Goal: Task Accomplishment & Management: Use online tool/utility

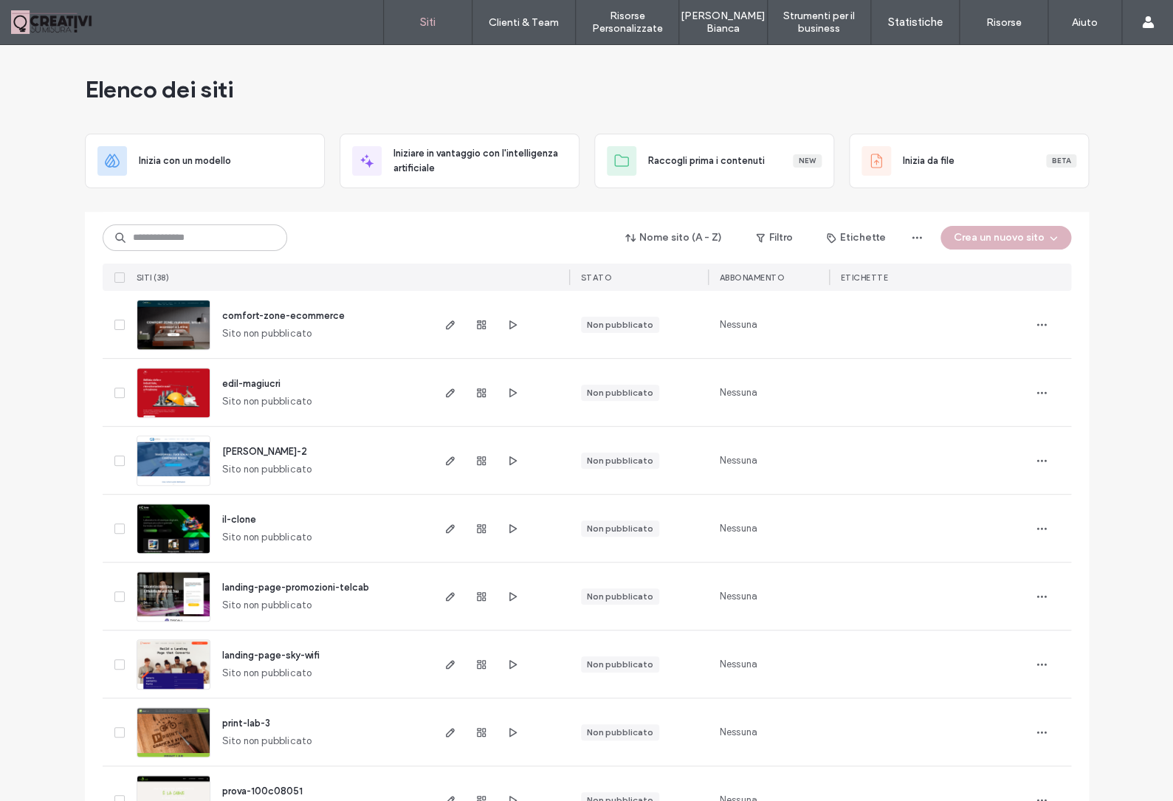
scroll to position [221, 0]
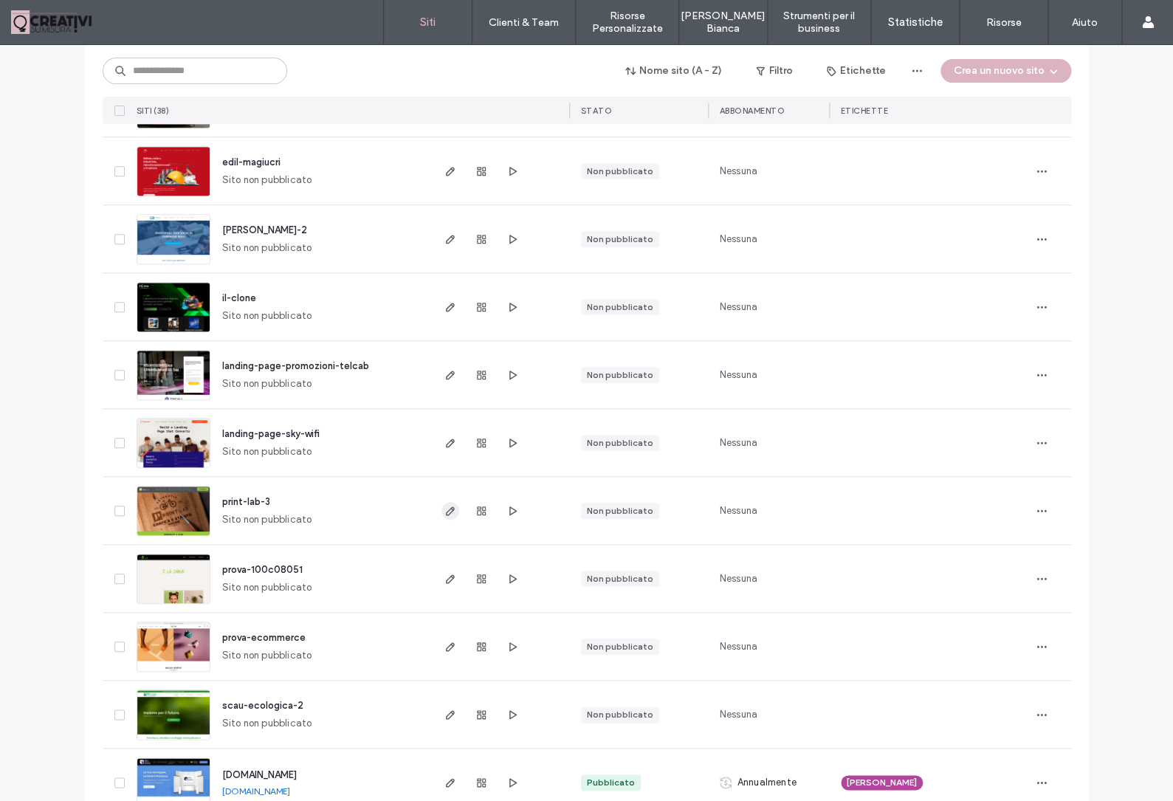
click at [457, 506] on span "button" at bounding box center [450, 511] width 18 height 18
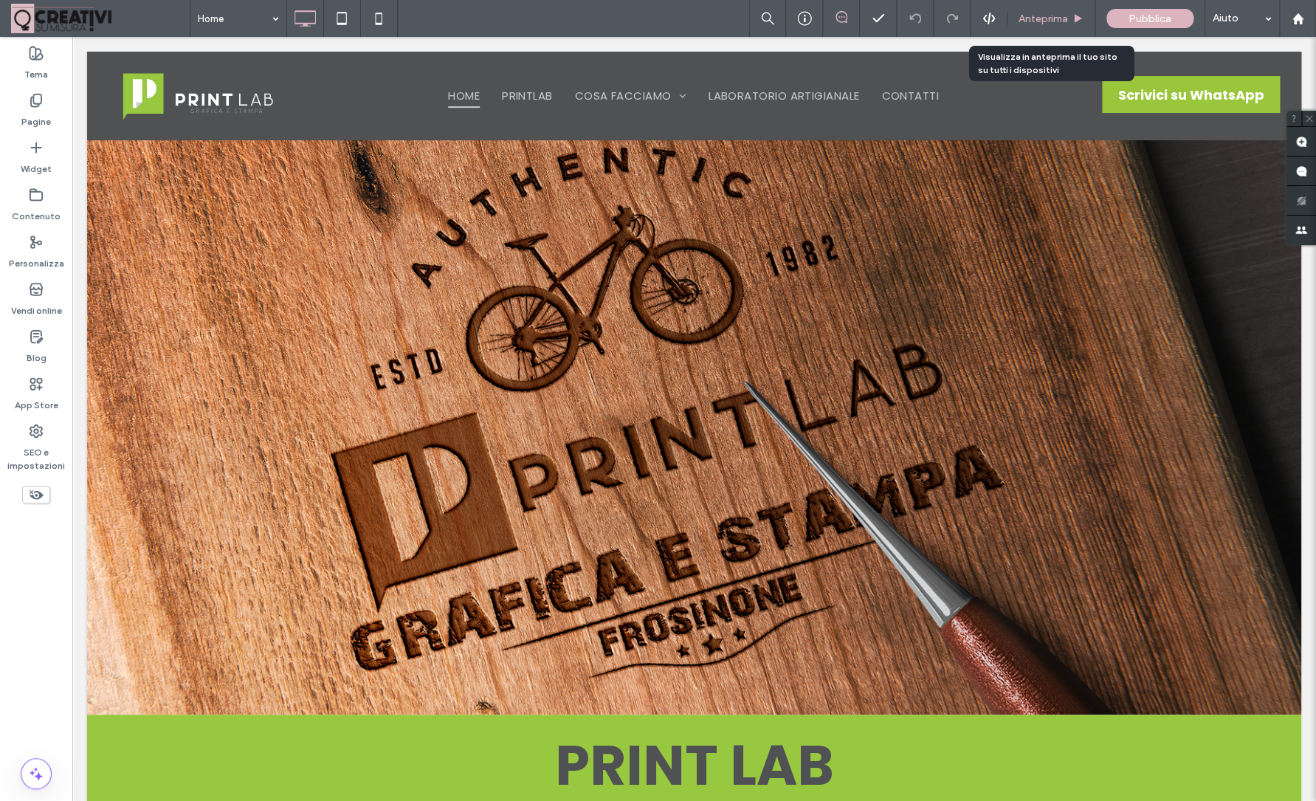
click at [1057, 10] on div "Anteprima" at bounding box center [1051, 18] width 88 height 37
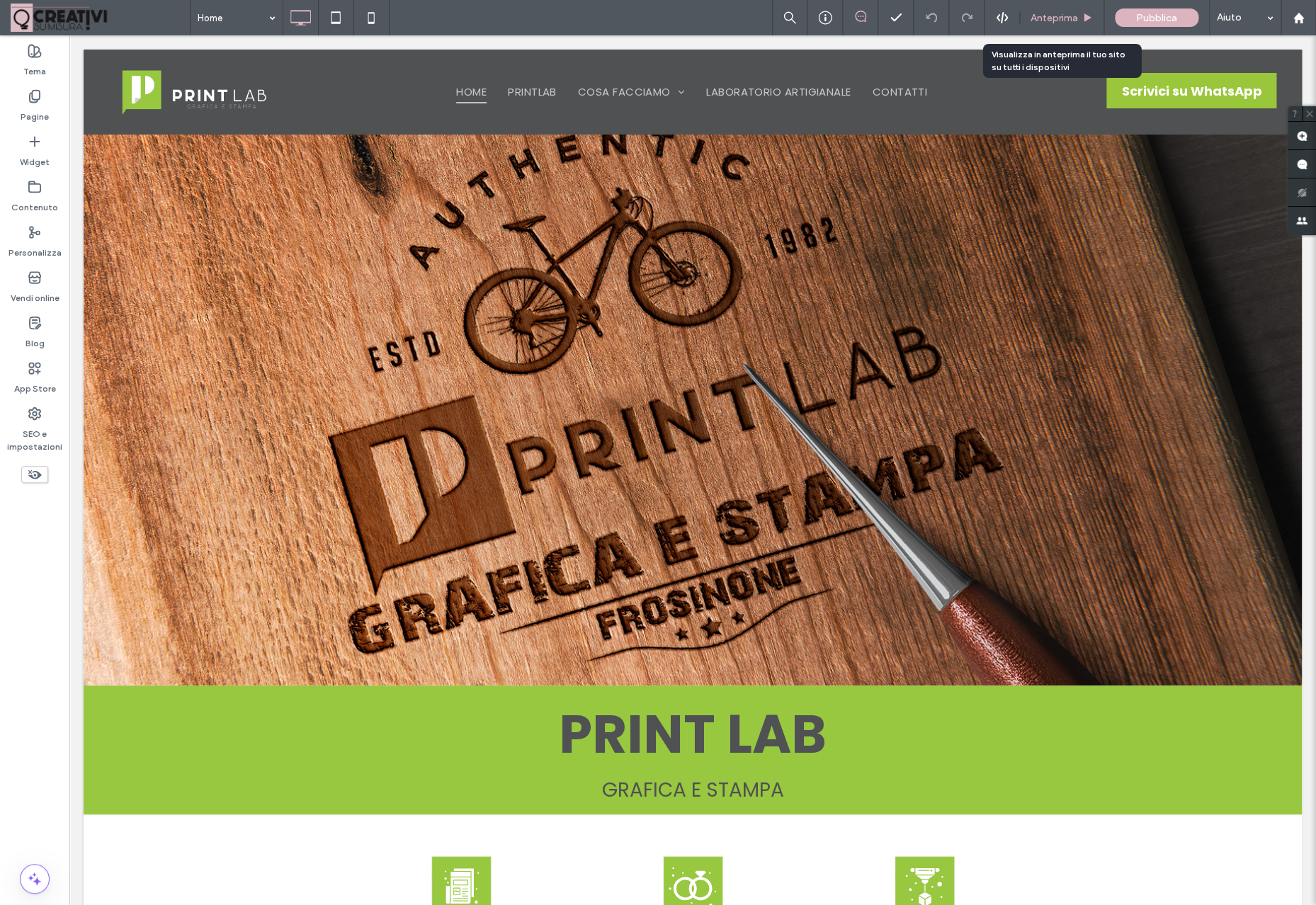
click at [1065, 15] on span "Anteprima" at bounding box center [1054, 18] width 47 height 12
